Goal: Task Accomplishment & Management: Manage account settings

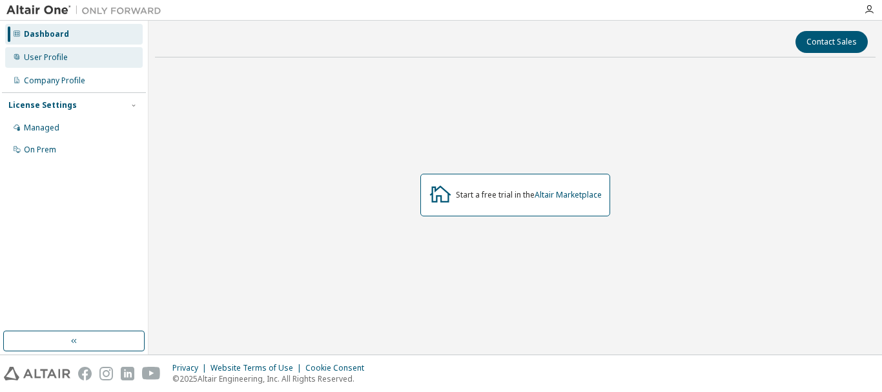
click at [57, 63] on div "User Profile" at bounding box center [73, 57] width 137 height 21
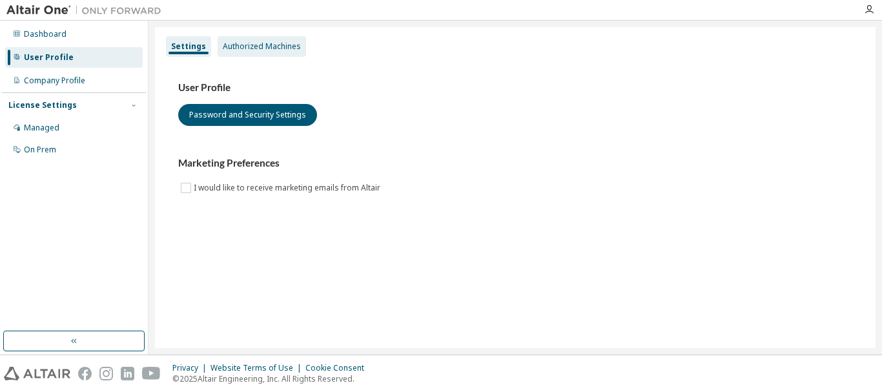
click at [236, 44] on div "Authorized Machines" at bounding box center [262, 46] width 78 height 10
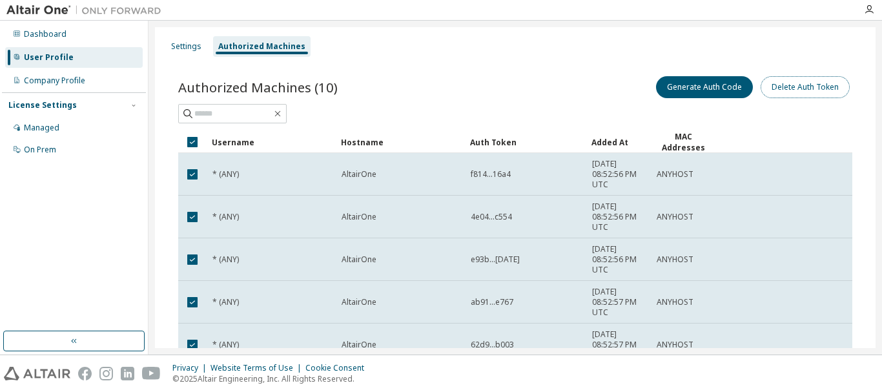
click at [787, 83] on button "Delete Auth Token" at bounding box center [804, 87] width 89 height 22
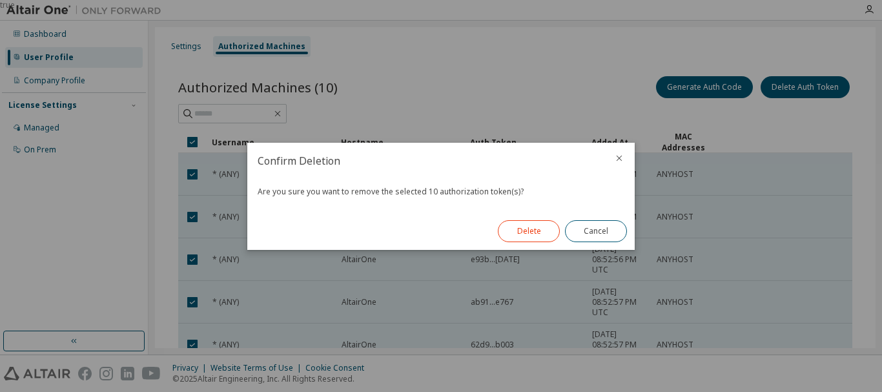
click at [545, 234] on button "Delete" at bounding box center [529, 231] width 62 height 22
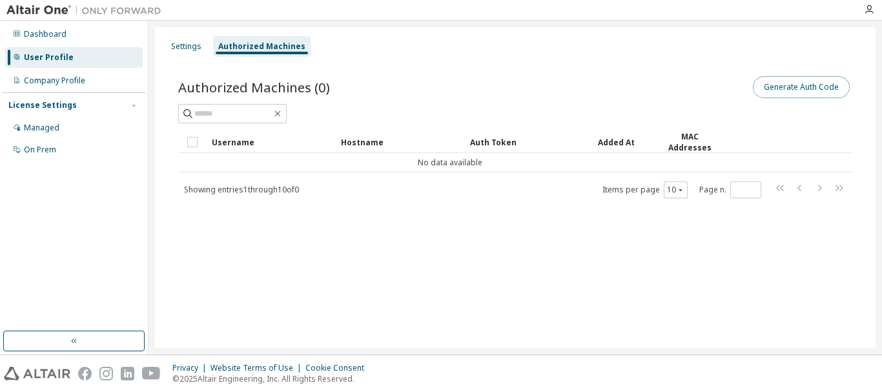
click at [793, 88] on button "Generate Auth Code" at bounding box center [801, 87] width 97 height 22
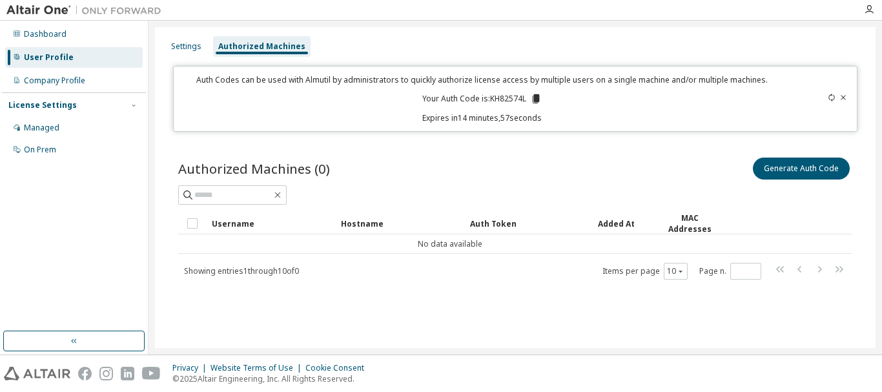
click at [496, 97] on p "Your Auth Code is: KH82574L" at bounding box center [481, 99] width 119 height 12
copy p "KH82574L"
click at [514, 99] on p "Your Auth Code is: KH82574L" at bounding box center [481, 99] width 119 height 12
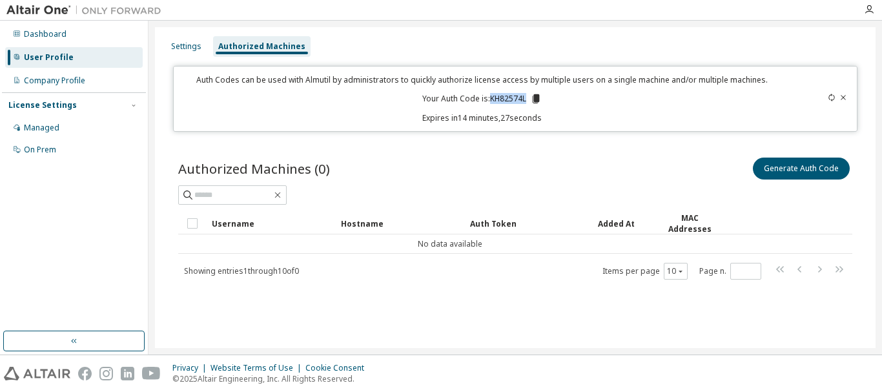
click at [514, 99] on p "Your Auth Code is: KH82574L" at bounding box center [481, 99] width 119 height 12
copy p "KH82574L"
click at [59, 80] on div "Company Profile" at bounding box center [54, 81] width 61 height 10
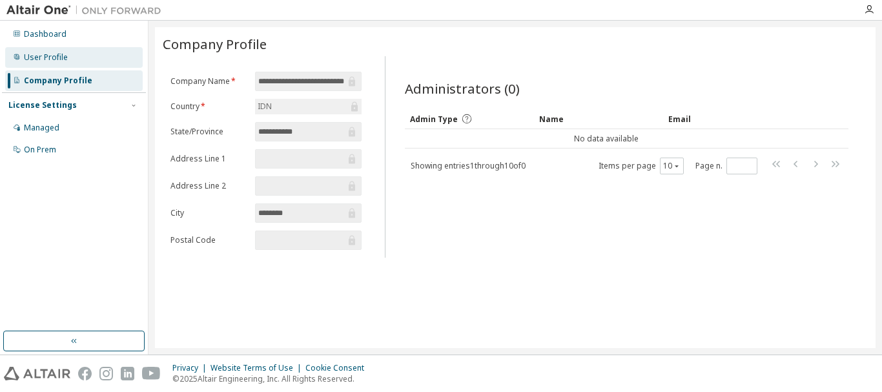
click at [79, 62] on div "User Profile" at bounding box center [73, 57] width 137 height 21
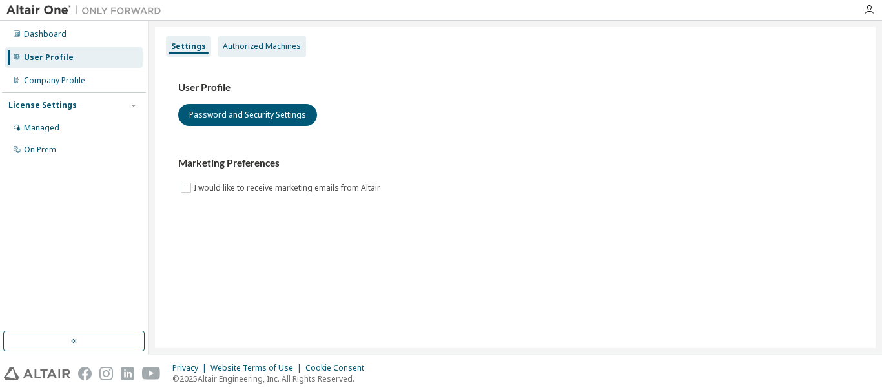
click at [265, 52] on div "Authorized Machines" at bounding box center [262, 46] width 88 height 21
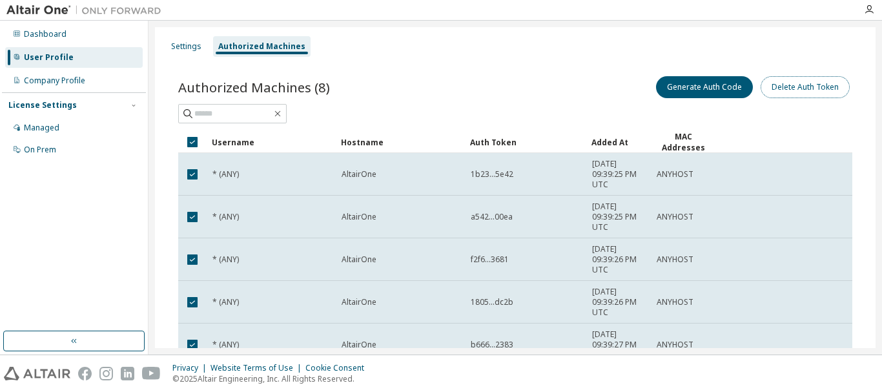
click at [789, 88] on button "Delete Auth Token" at bounding box center [804, 87] width 89 height 22
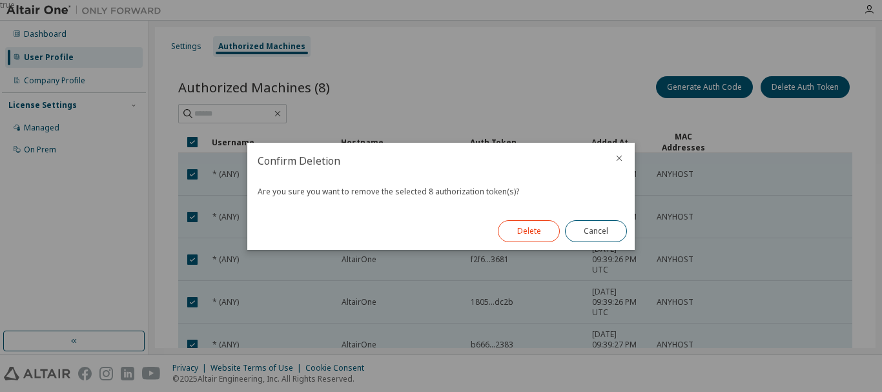
click at [532, 234] on button "Delete" at bounding box center [529, 231] width 62 height 22
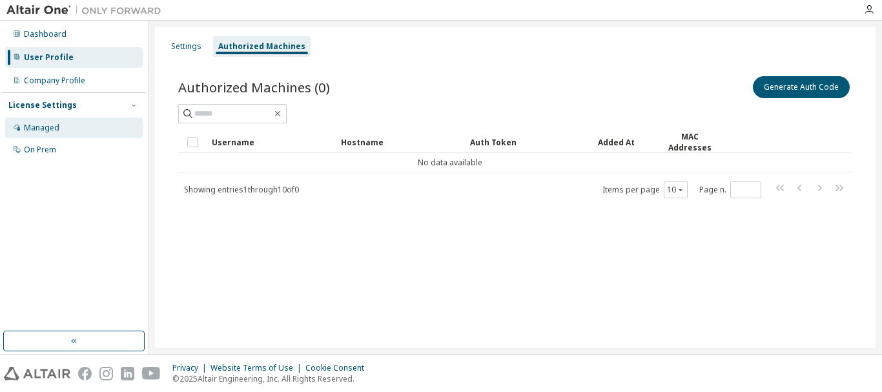
click at [94, 125] on div "Managed" at bounding box center [73, 127] width 137 height 21
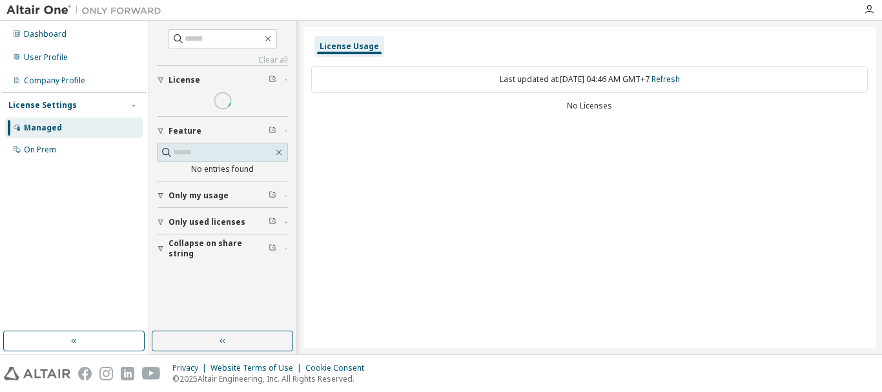
click at [114, 110] on div "License Settings" at bounding box center [73, 105] width 131 height 12
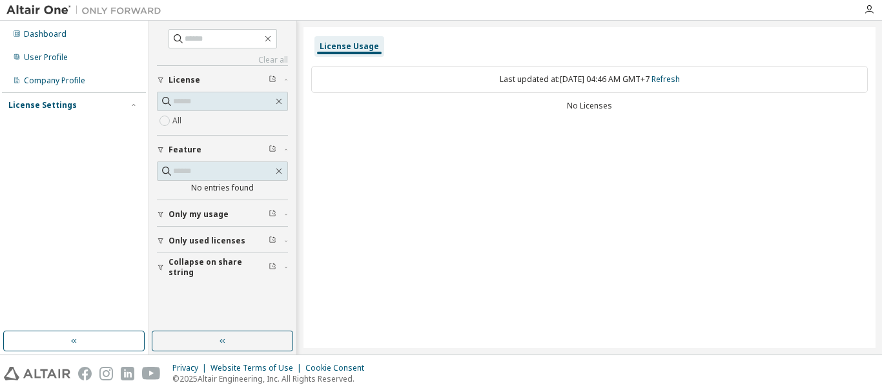
click at [121, 103] on div "License Settings" at bounding box center [73, 105] width 131 height 12
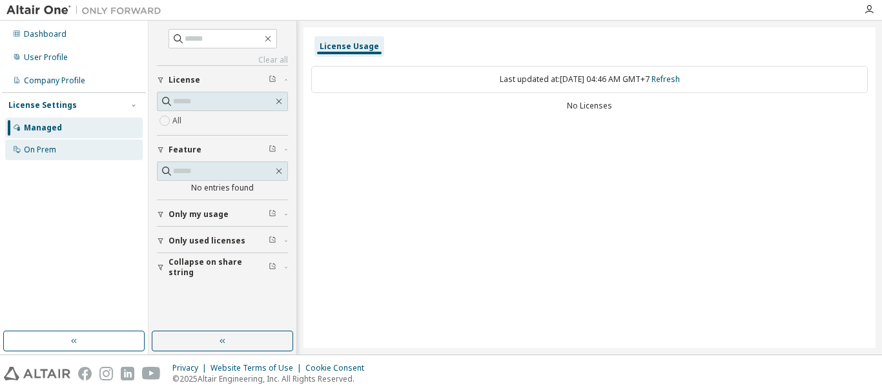
click at [75, 150] on div "On Prem" at bounding box center [73, 149] width 137 height 21
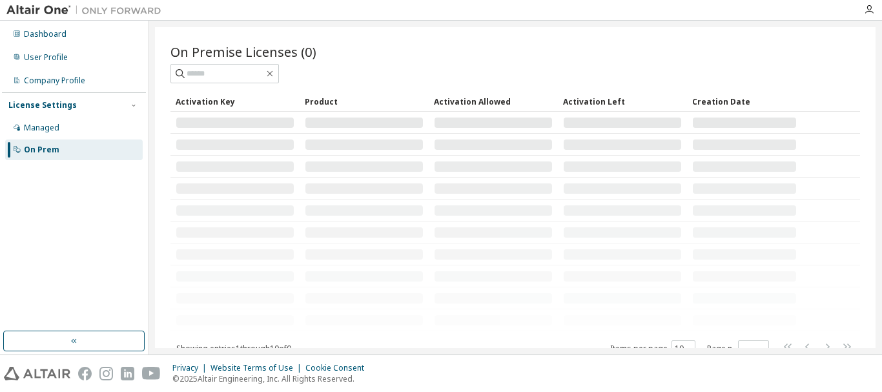
click at [162, 157] on div "On Premise Licenses (0) Clear Load Save Save As Field Operator Value Select fil…" at bounding box center [515, 187] width 720 height 321
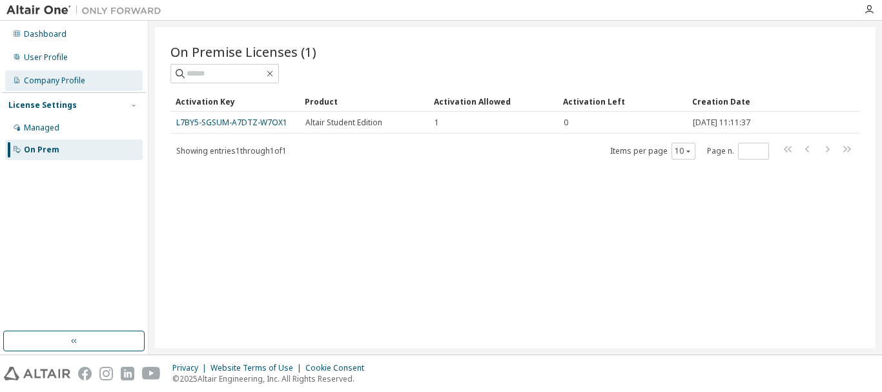
click at [67, 79] on div "Company Profile" at bounding box center [54, 81] width 61 height 10
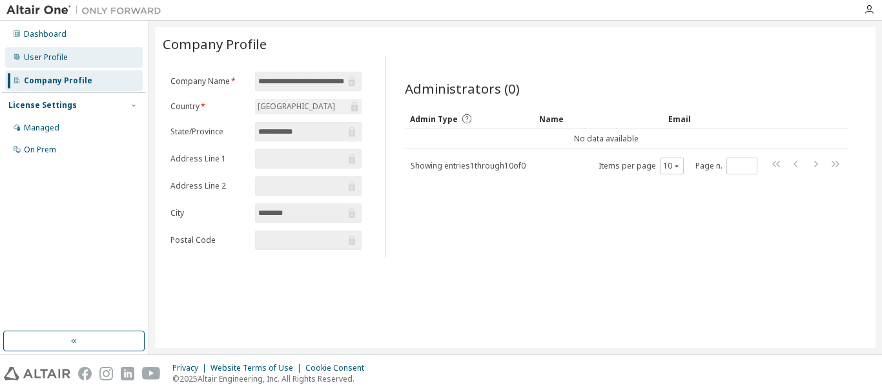
click at [70, 48] on div "User Profile" at bounding box center [73, 57] width 137 height 21
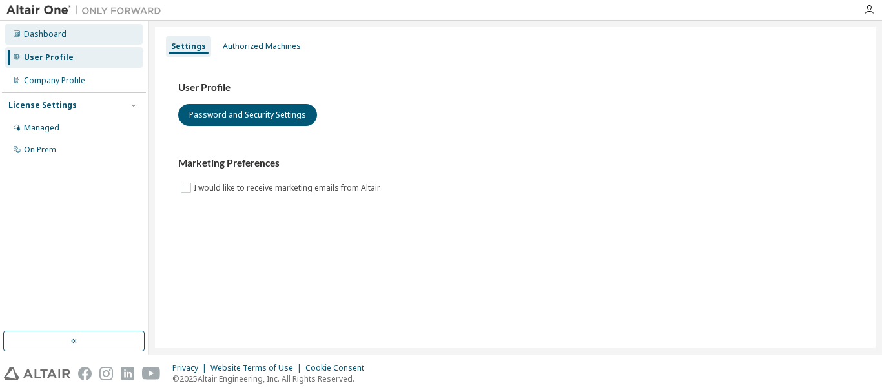
click at [76, 29] on div "Dashboard" at bounding box center [73, 34] width 137 height 21
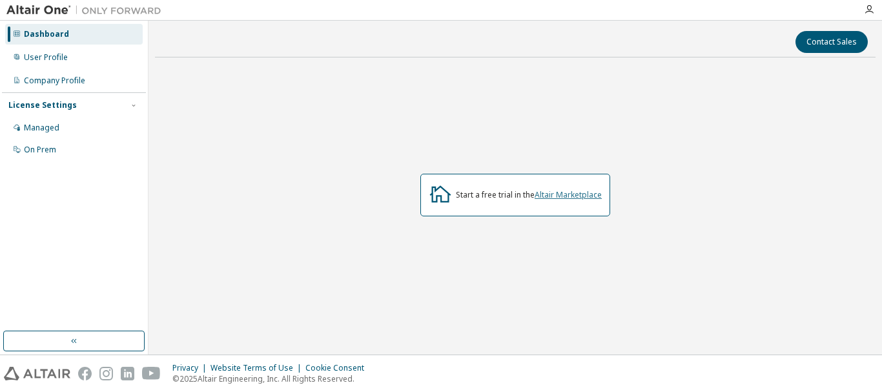
click at [558, 195] on link "Altair Marketplace" at bounding box center [567, 194] width 67 height 11
